Goal: Task Accomplishment & Management: Manage account settings

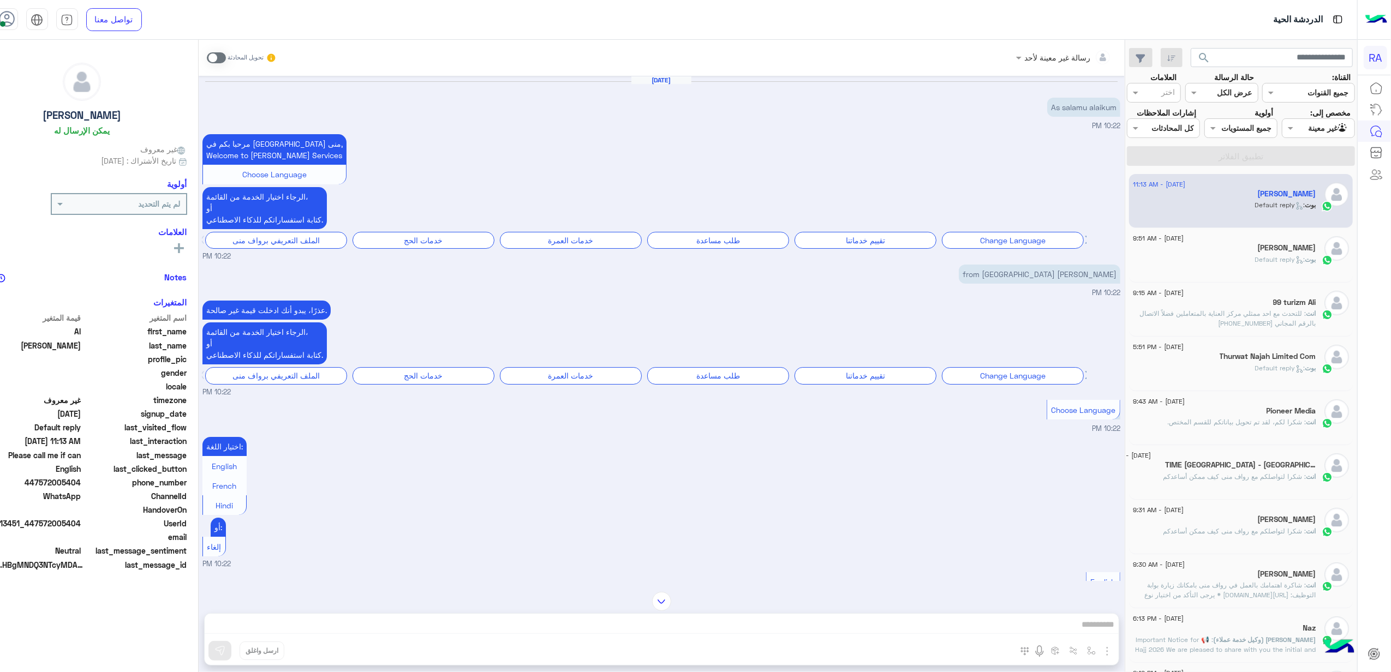
click at [1343, 120] on div "Agent Filter غير معينة" at bounding box center [1318, 128] width 73 height 20
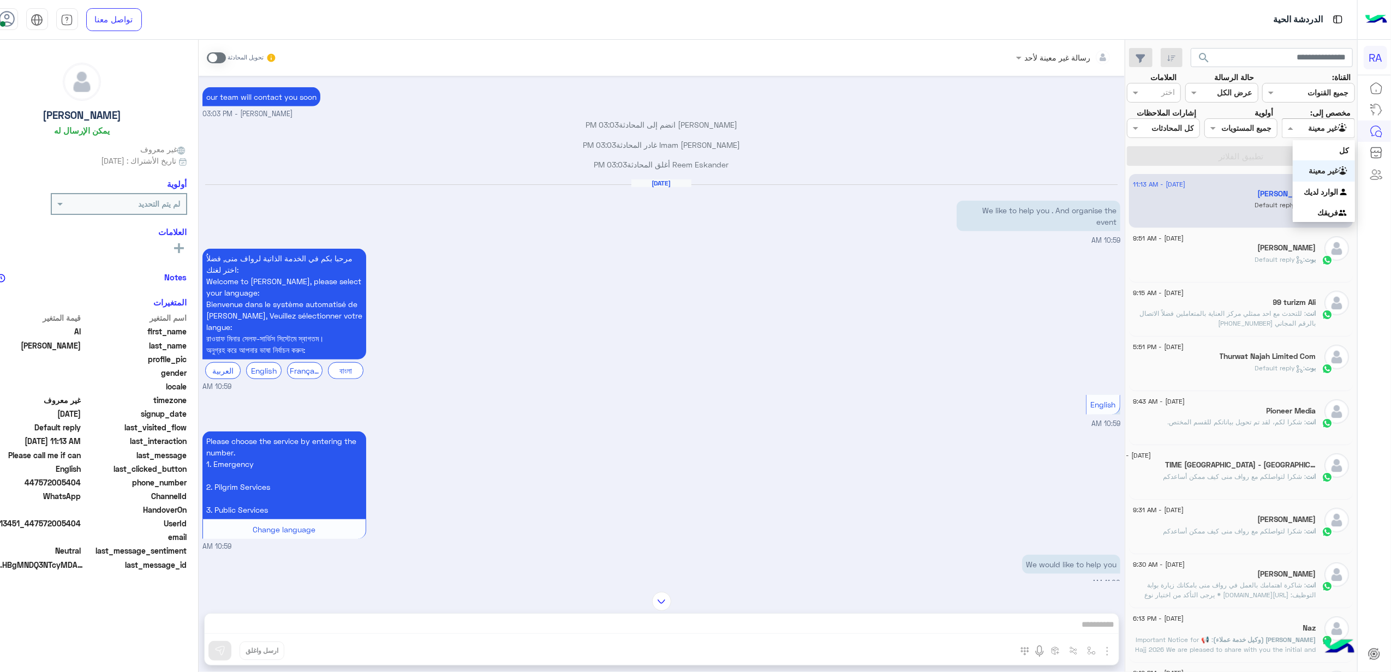
click at [1338, 166] on b "غير معينة" at bounding box center [1323, 170] width 29 height 9
click at [1316, 186] on div "[DATE] - 11:13 AM [PERSON_NAME] : Default reply [DATE] - 9:51 AM [PERSON_NAME] …" at bounding box center [1241, 423] width 232 height 506
click at [1302, 138] on div "مخصص إلى: Agent Filter غير معينة" at bounding box center [1317, 122] width 77 height 31
click at [1325, 125] on input "text" at bounding box center [1330, 128] width 35 height 11
click at [1315, 187] on b "الوارد لديك" at bounding box center [1321, 191] width 34 height 9
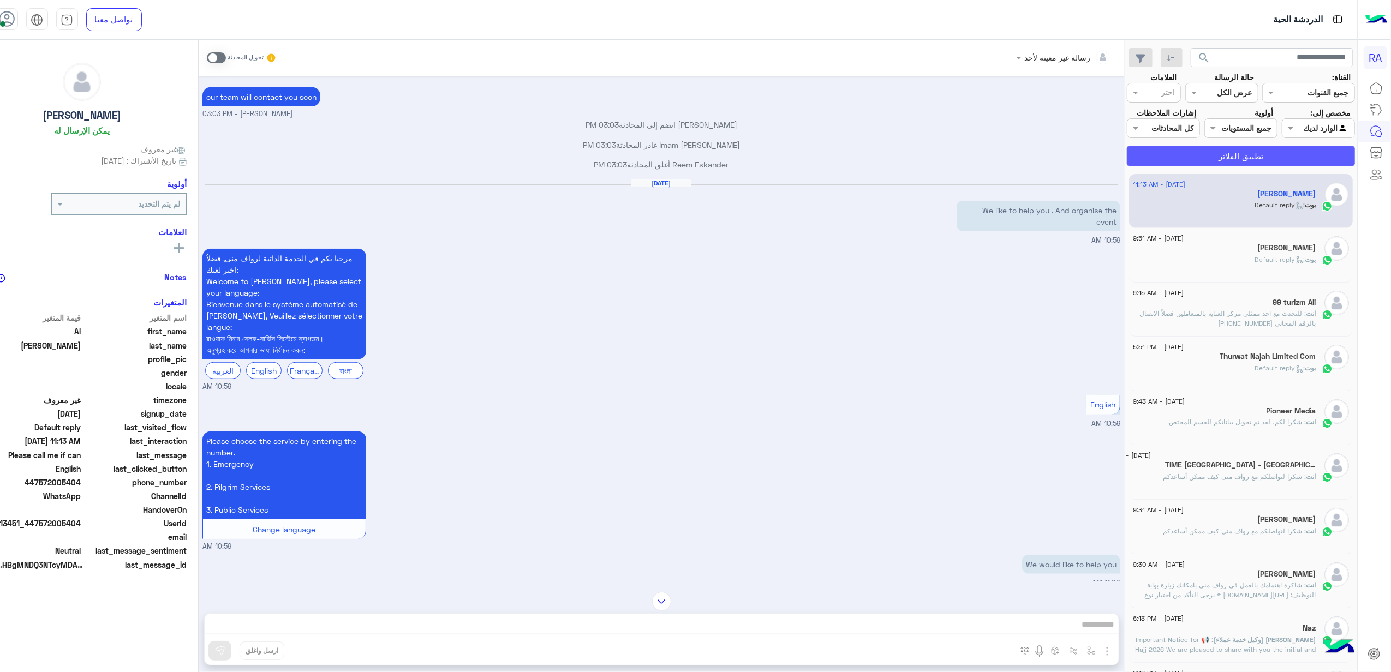
click at [1306, 166] on button "تطبيق الفلاتر" at bounding box center [1241, 156] width 228 height 20
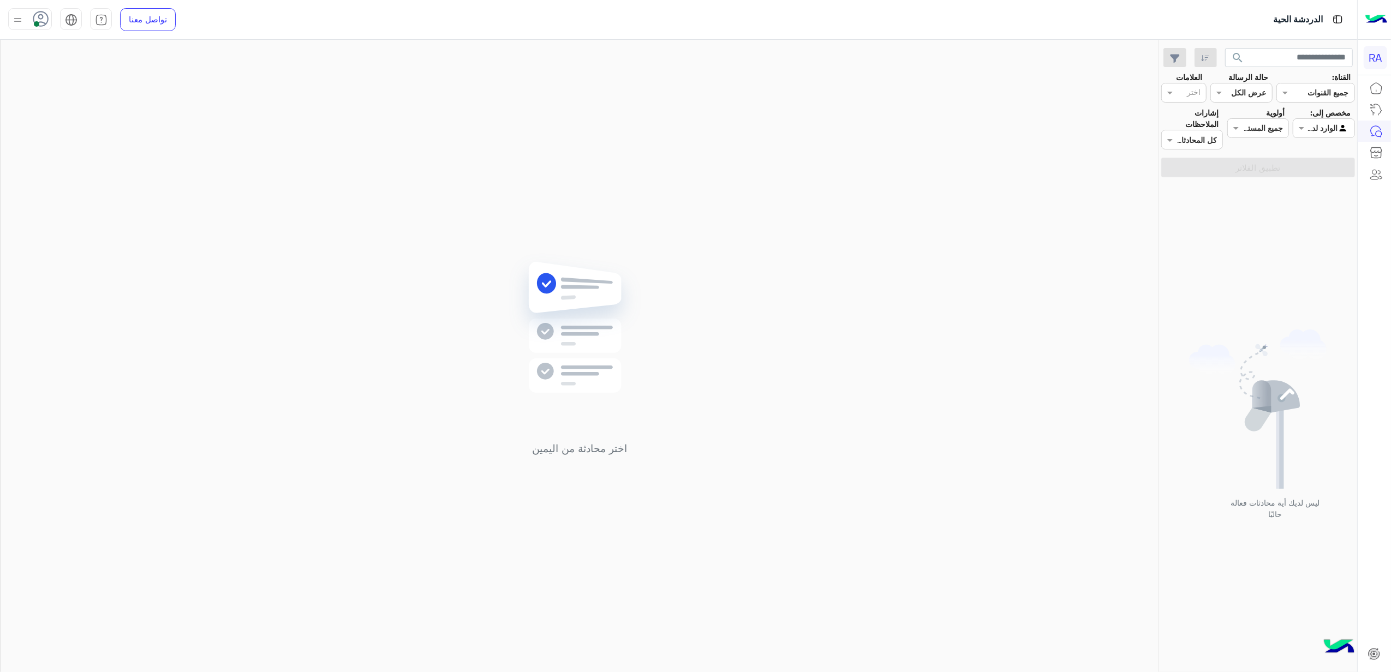
click at [1347, 128] on input "text" at bounding box center [1336, 128] width 25 height 11
click at [1327, 169] on b "غير معينة" at bounding box center [1323, 170] width 29 height 9
click at [1327, 169] on button "تطبيق الفلاتر" at bounding box center [1258, 168] width 194 height 20
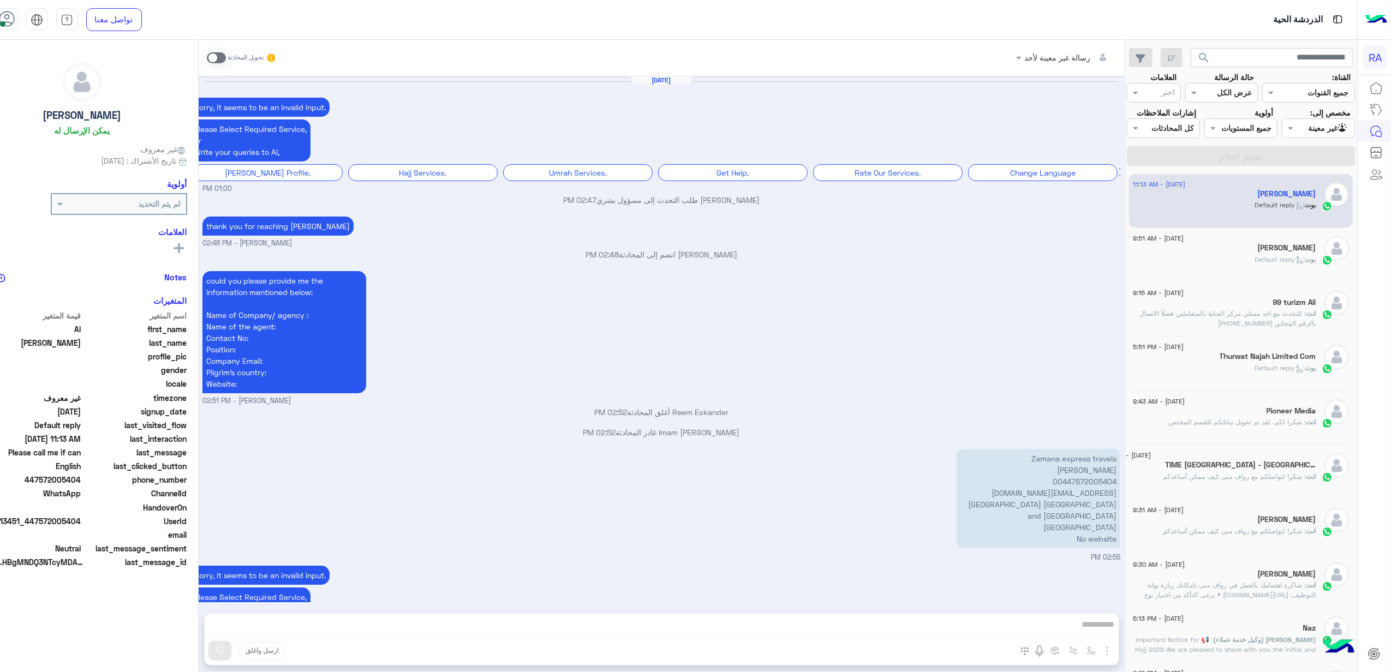
scroll to position [1377, 0]
